Goal: Find specific page/section: Find specific page/section

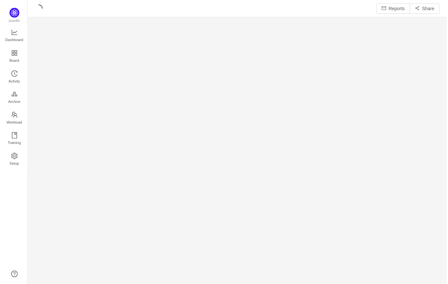
scroll to position [275, 405]
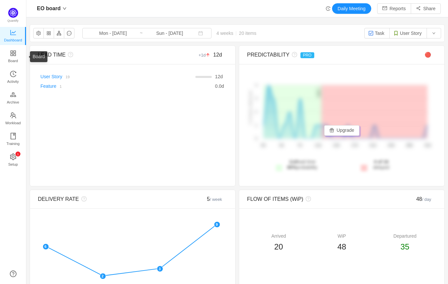
click at [16, 56] on span "Board" at bounding box center [13, 60] width 10 height 13
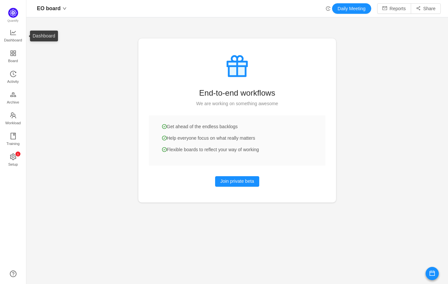
click at [10, 31] on link "Dashboard" at bounding box center [13, 36] width 7 height 13
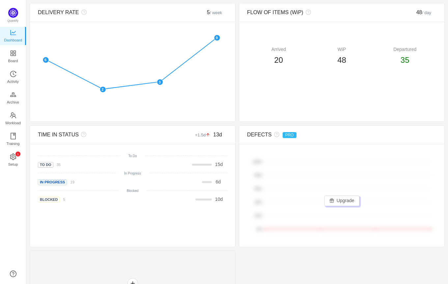
scroll to position [220, 0]
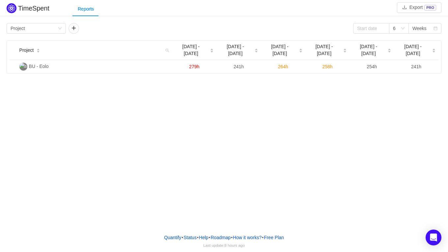
click at [210, 50] on icon "icon: caret-down" at bounding box center [212, 52] width 4 height 4
